Goal: Find specific page/section: Find specific page/section

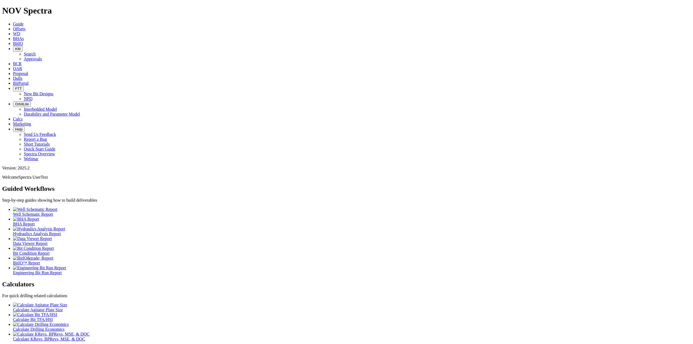
click at [22, 87] on span "FTT" at bounding box center [18, 89] width 6 height 4
click at [53, 92] on link "New Bit Designs" at bounding box center [39, 94] width 30 height 5
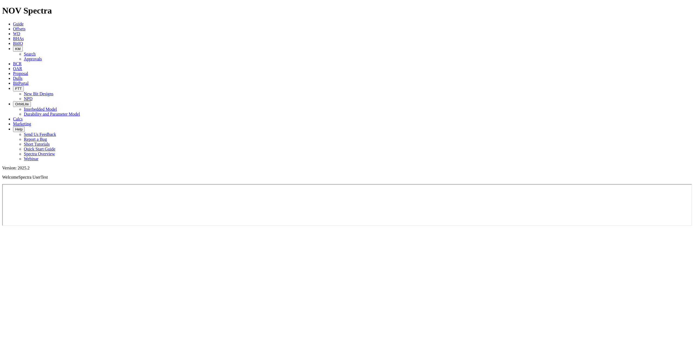
click at [22, 87] on span "FTT" at bounding box center [18, 89] width 6 height 4
click at [29, 81] on span "BitPortal" at bounding box center [21, 83] width 16 height 5
click at [13, 76] on icon at bounding box center [13, 78] width 0 height 5
